Goal: Complete application form

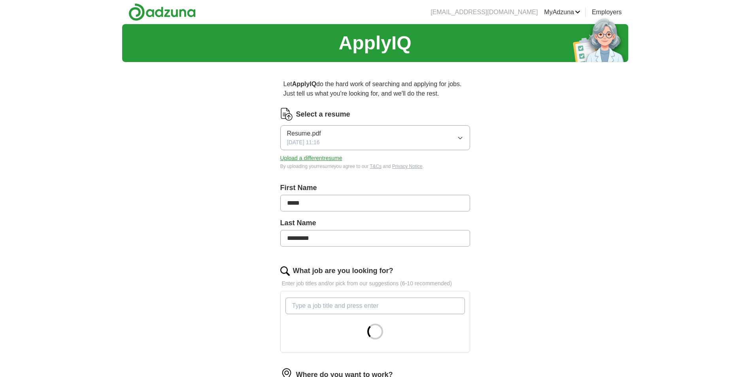
click at [453, 134] on button "Resume.pdf [DATE] 11:16" at bounding box center [375, 137] width 190 height 25
click at [312, 160] on span "[PERSON_NAME] Resume.docx" at bounding box center [333, 159] width 92 height 9
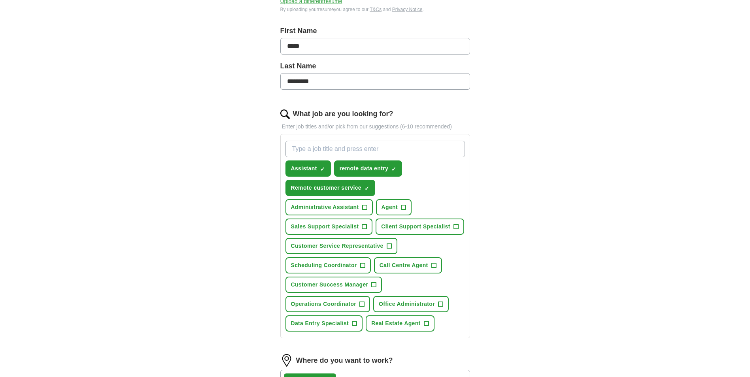
scroll to position [158, 0]
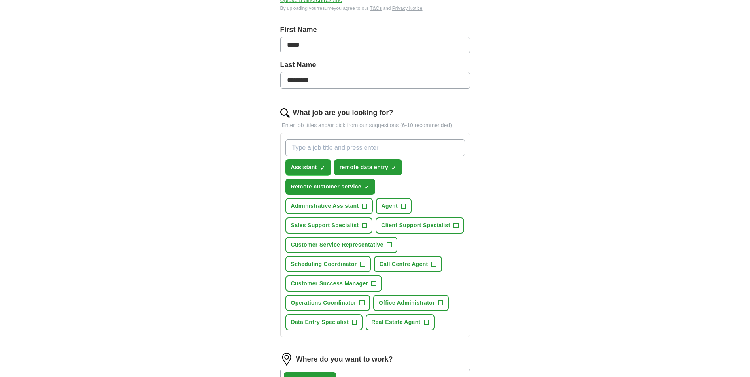
click at [308, 163] on button "Assistant ✓ ×" at bounding box center [307, 167] width 45 height 16
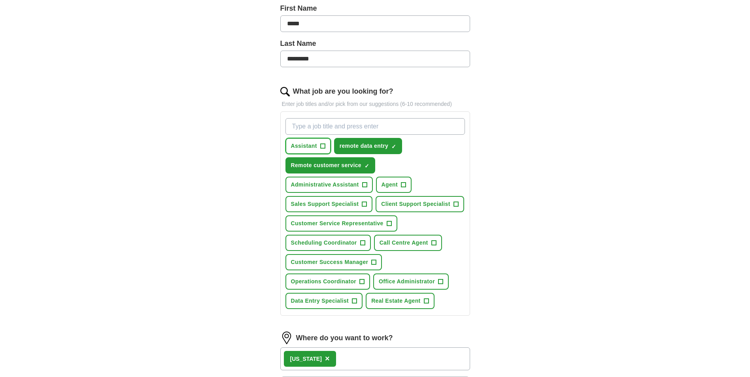
scroll to position [198, 0]
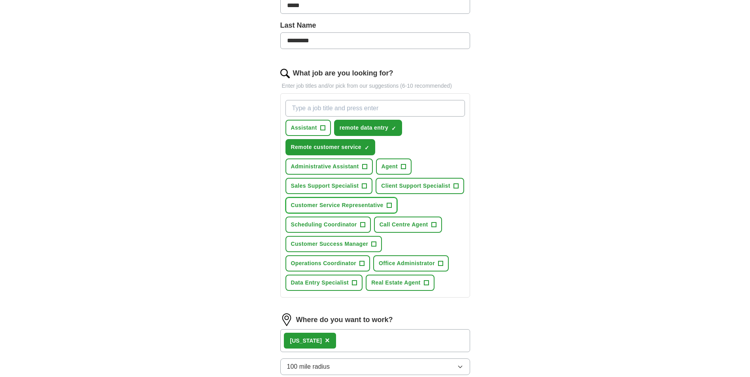
click at [387, 204] on span "+" at bounding box center [388, 205] width 5 height 6
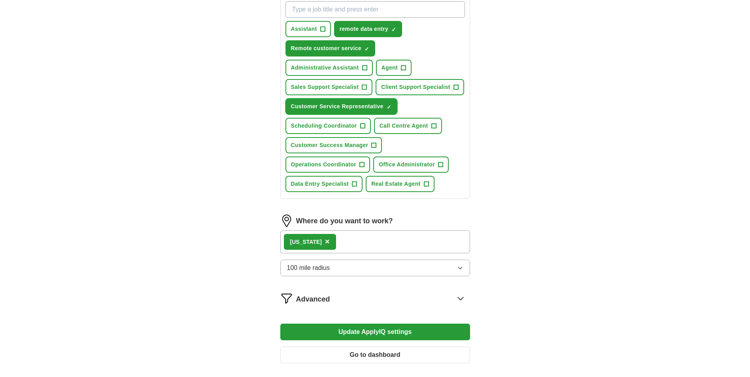
scroll to position [316, 0]
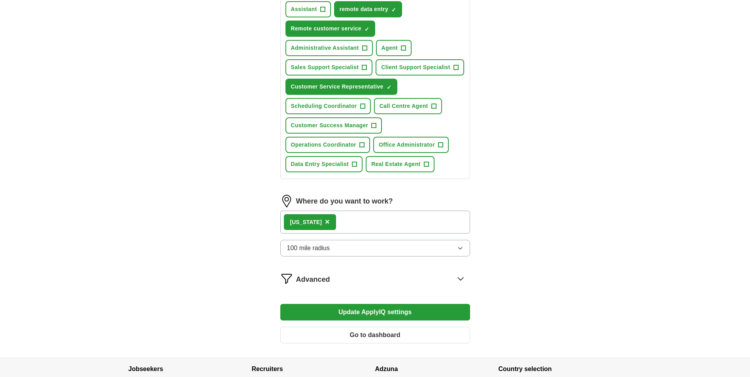
click at [390, 217] on div "[US_STATE] ×" at bounding box center [375, 222] width 190 height 23
click at [358, 229] on div "[US_STATE] ×" at bounding box center [375, 222] width 190 height 23
click at [328, 274] on span "Advanced" at bounding box center [313, 279] width 34 height 11
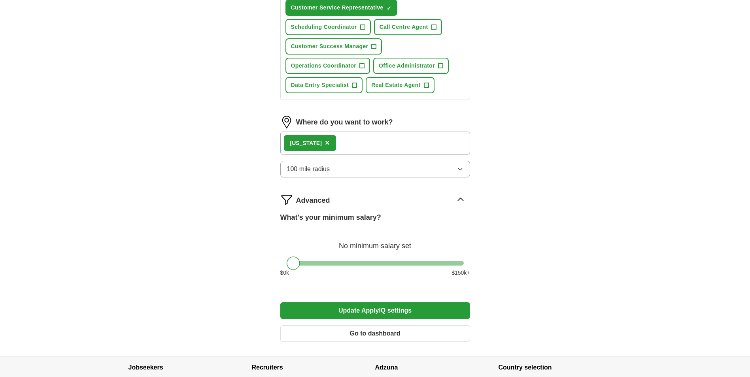
scroll to position [435, 0]
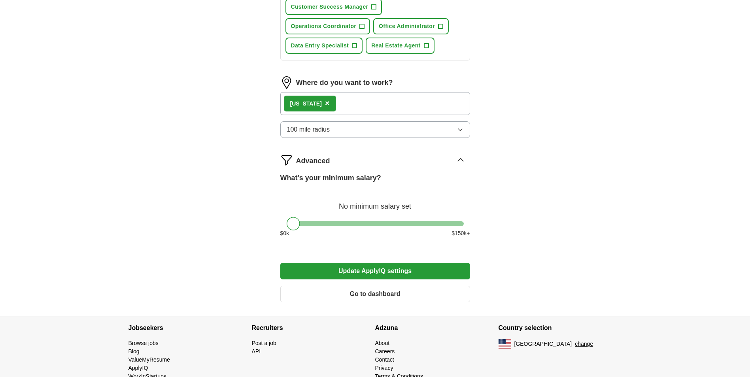
click at [375, 268] on button "Update ApplyIQ settings" at bounding box center [375, 271] width 190 height 17
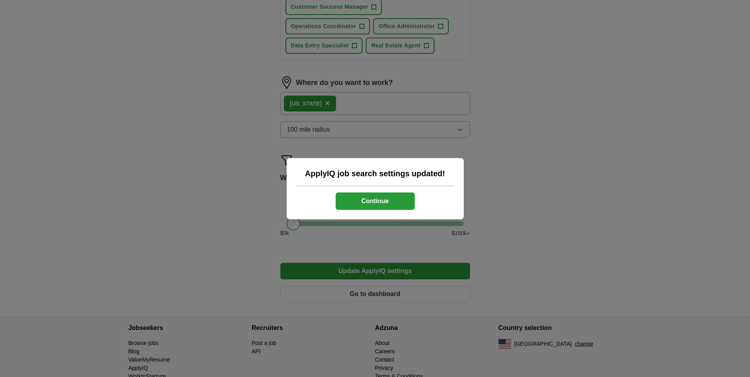
click at [389, 205] on button "Continue" at bounding box center [374, 200] width 79 height 17
